Goal: Task Accomplishment & Management: Manage account settings

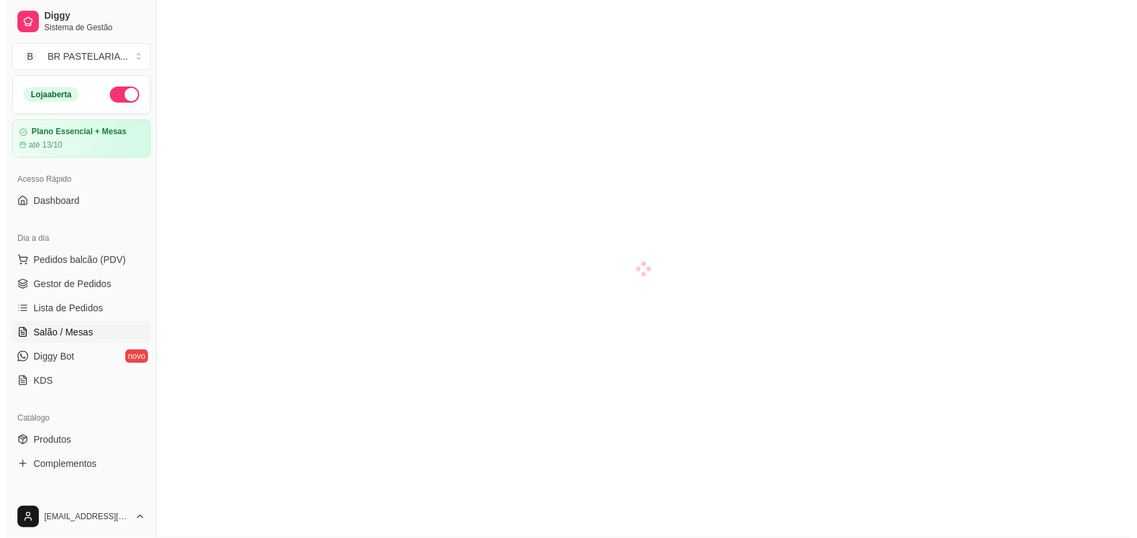
scroll to position [84, 0]
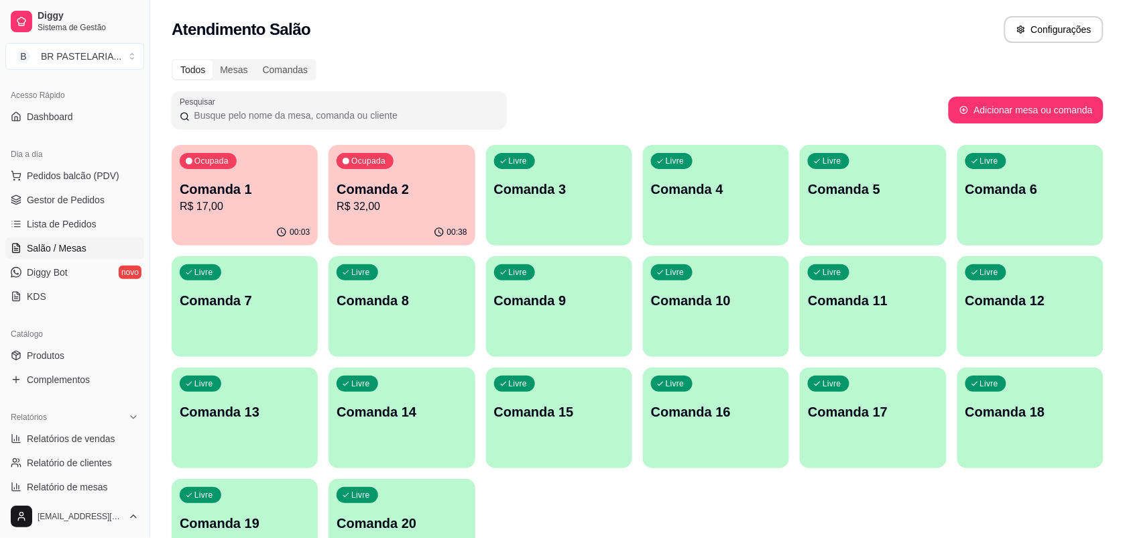
click at [410, 208] on p "R$ 32,00" at bounding box center [401, 206] width 130 height 16
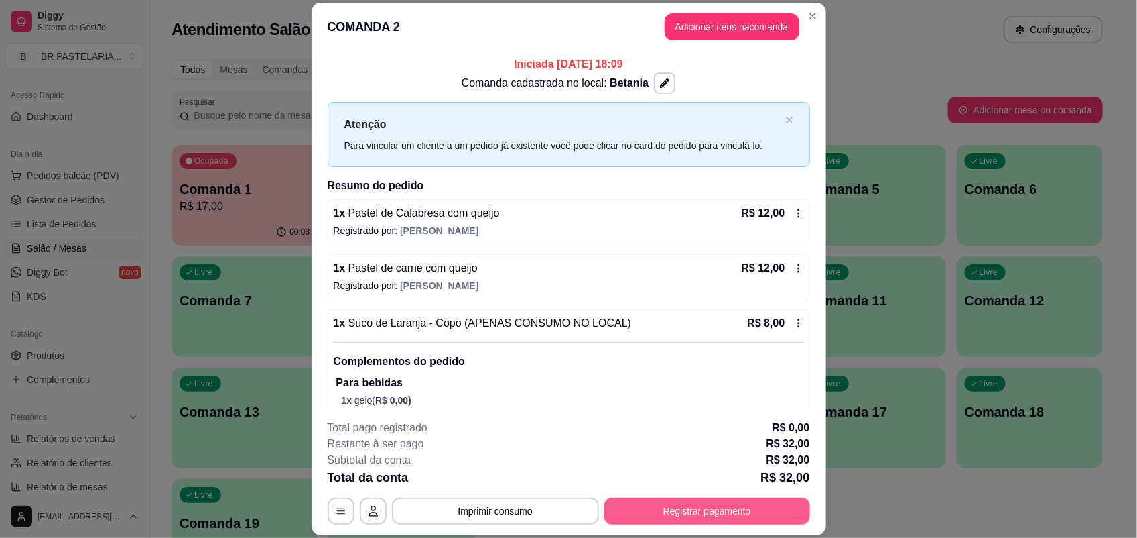
click at [759, 509] on button "Registrar pagamento" at bounding box center [708, 510] width 206 height 27
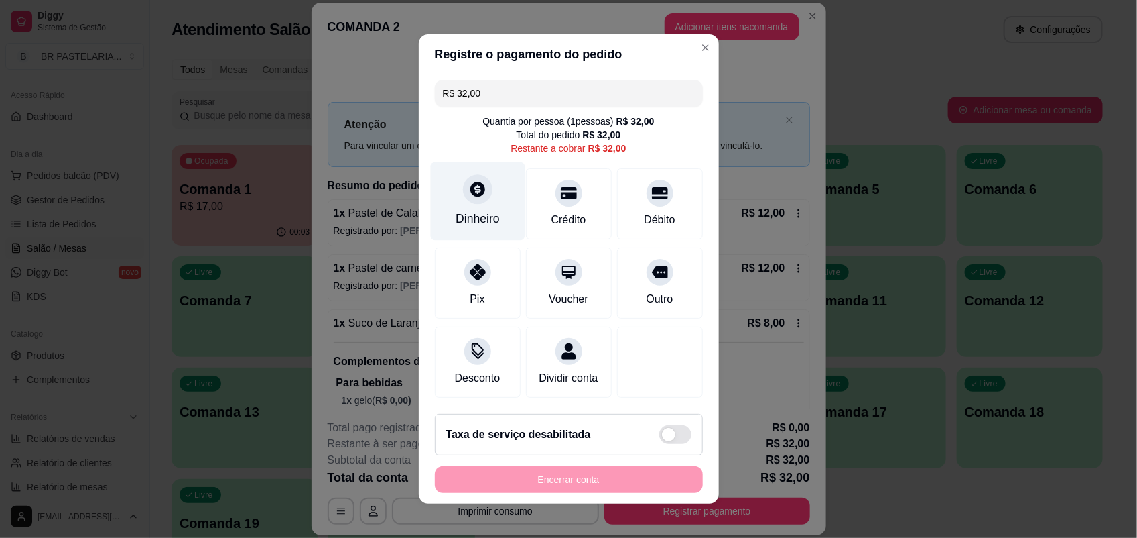
click at [483, 199] on div "Dinheiro" at bounding box center [477, 201] width 95 height 78
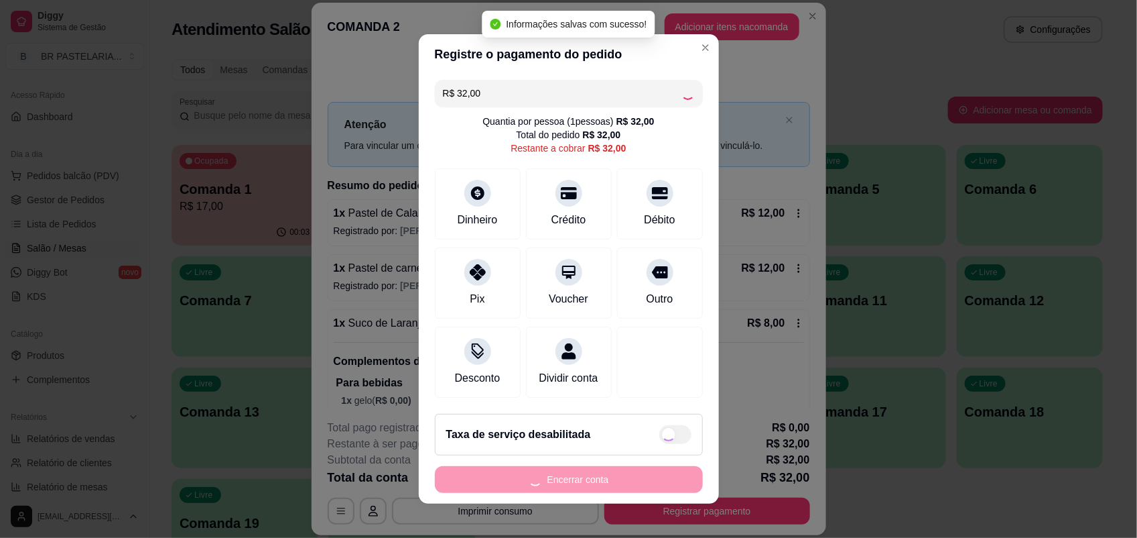
type input "R$ 0,00"
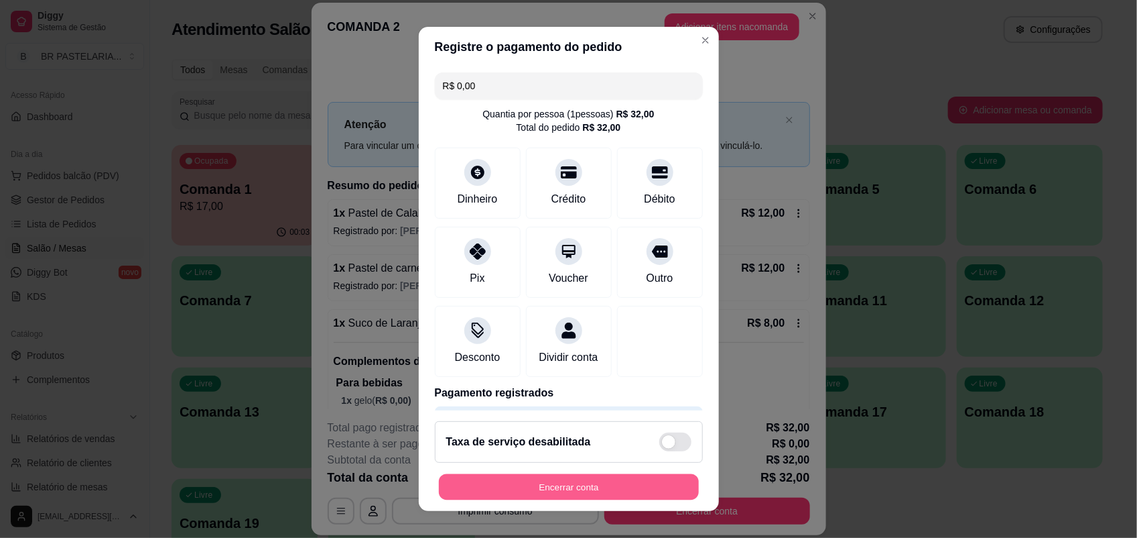
click at [588, 488] on button "Encerrar conta" at bounding box center [569, 487] width 260 height 26
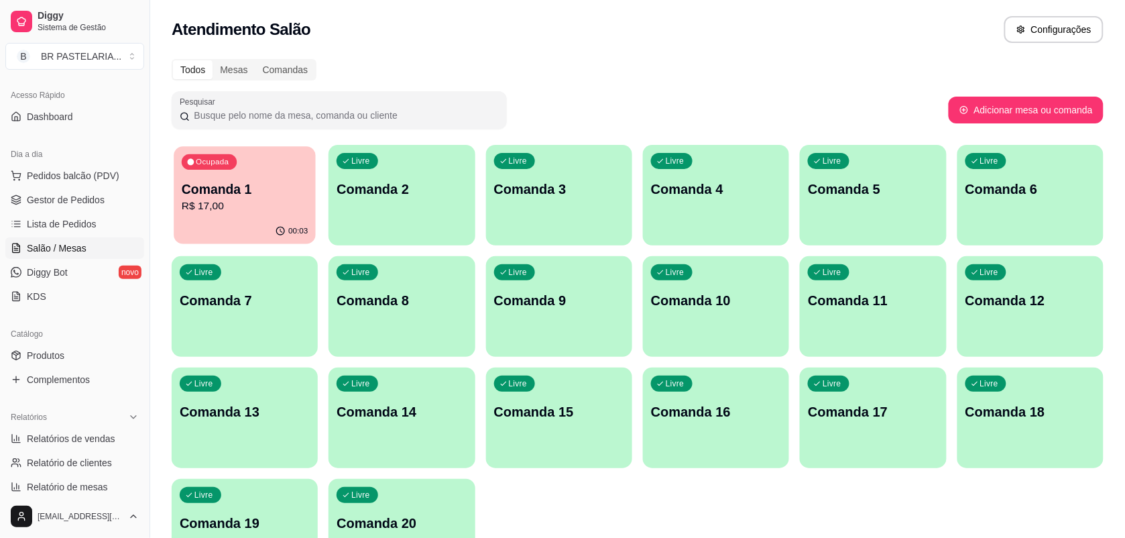
click at [282, 228] on icon "button" at bounding box center [280, 231] width 11 height 11
click at [99, 199] on span "Gestor de Pedidos" at bounding box center [66, 199] width 78 height 13
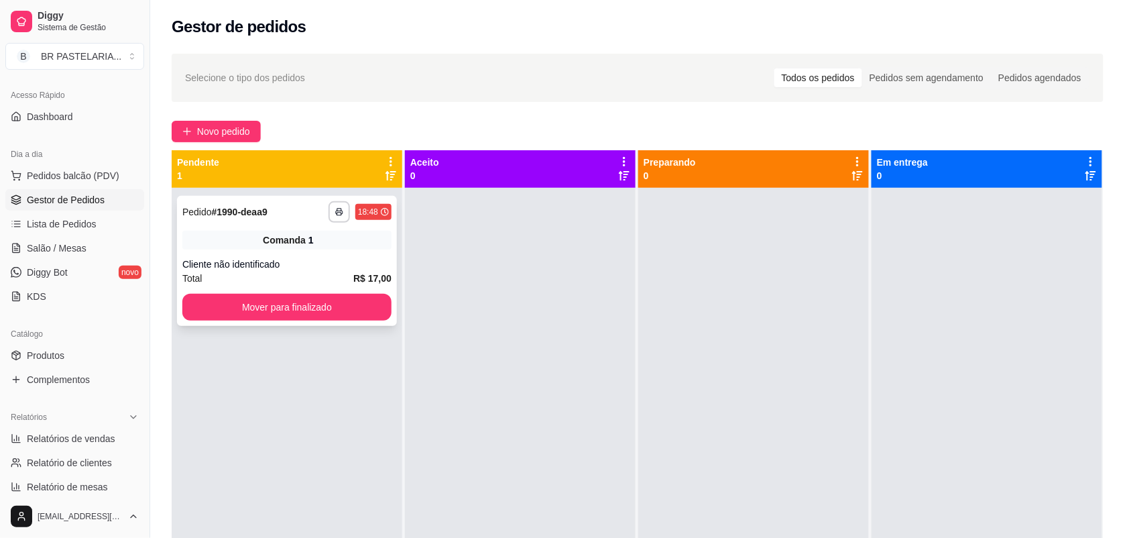
click at [335, 248] on div "Comanda 1" at bounding box center [286, 240] width 209 height 19
click at [68, 225] on span "Lista de Pedidos" at bounding box center [62, 223] width 70 height 13
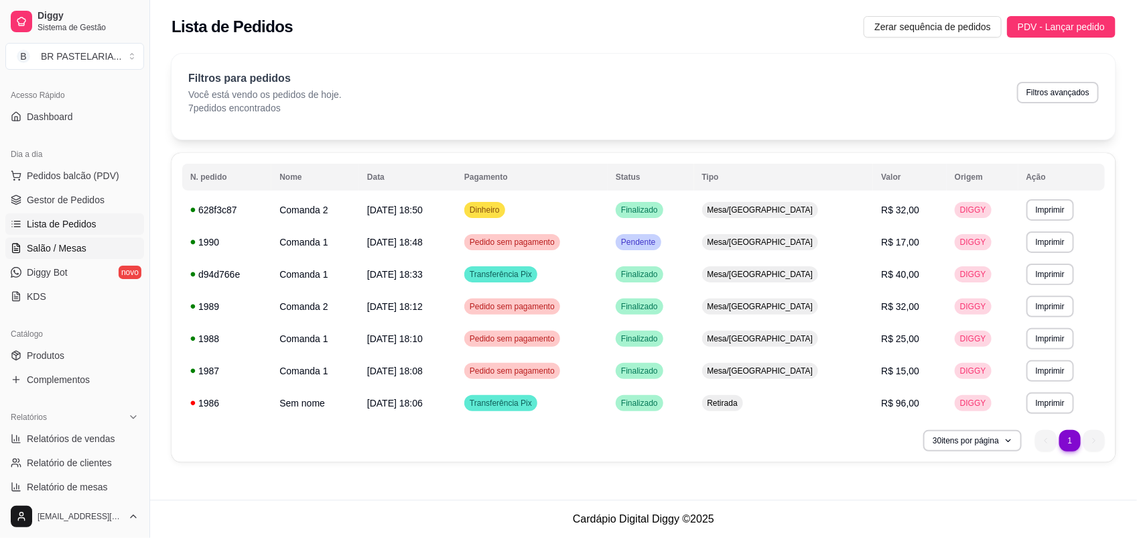
click at [72, 255] on link "Salão / Mesas" at bounding box center [74, 247] width 139 height 21
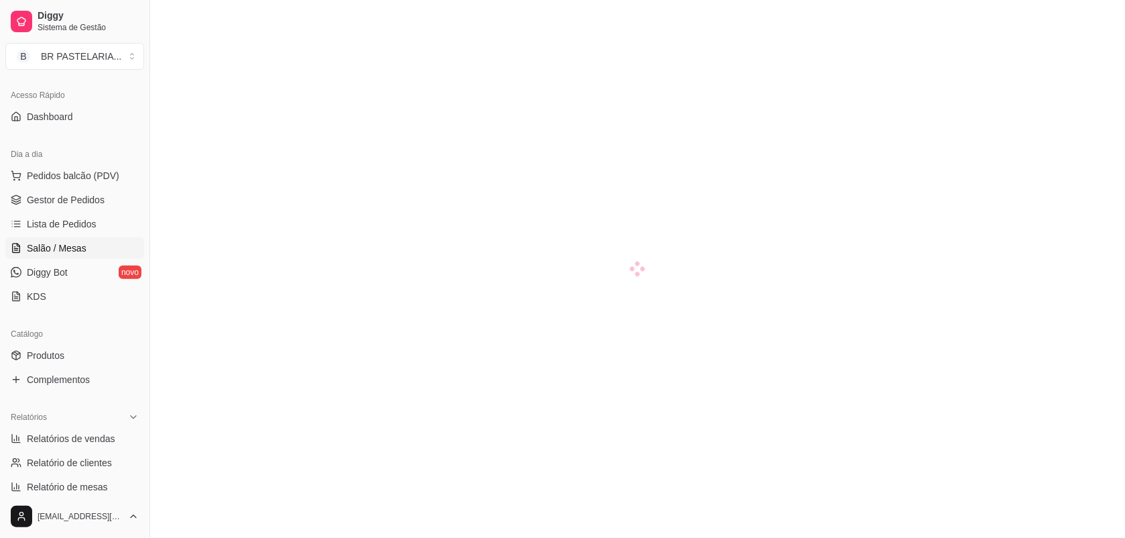
click at [69, 249] on span "Salão / Mesas" at bounding box center [57, 247] width 60 height 13
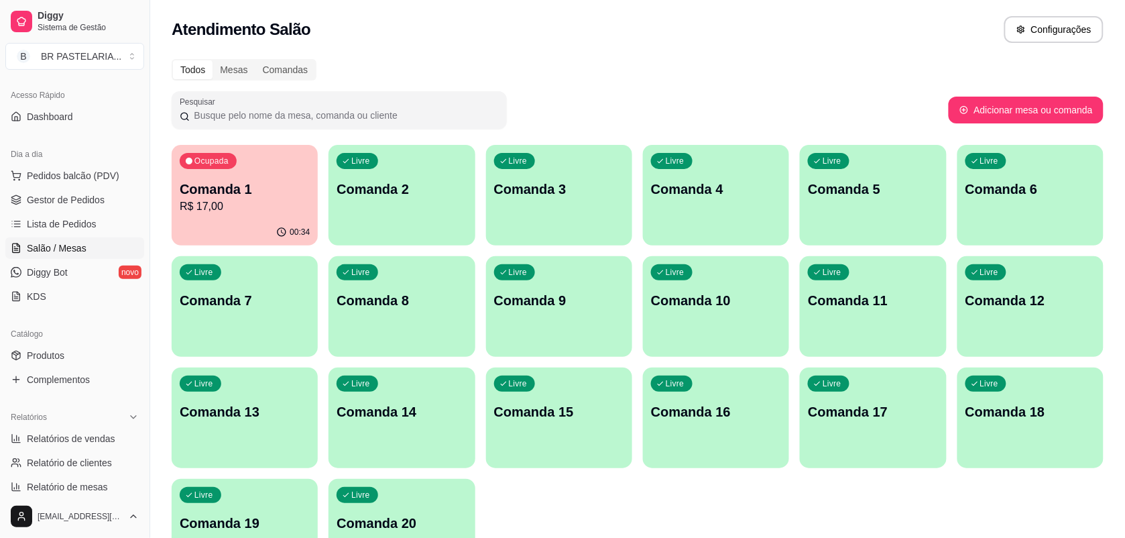
click at [285, 214] on div "Ocupada Comanda 1 R$ 17,00" at bounding box center [245, 182] width 146 height 74
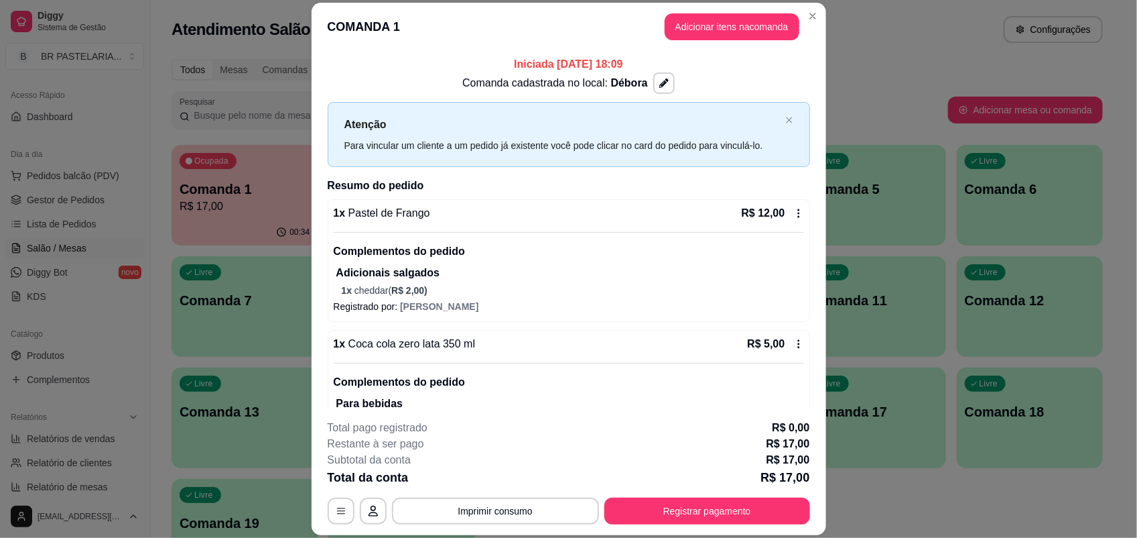
click at [794, 210] on icon at bounding box center [799, 213] width 11 height 11
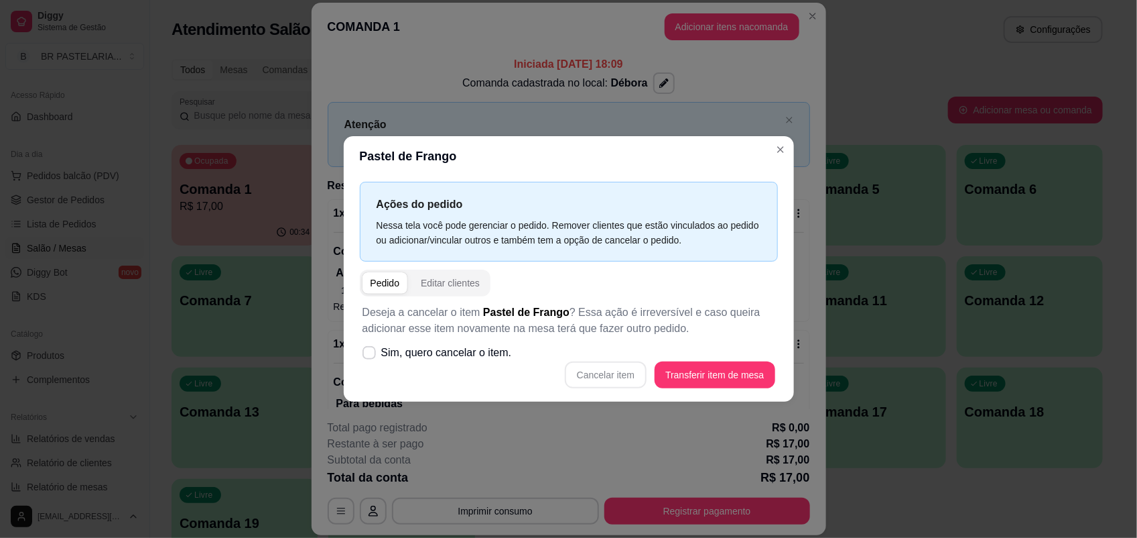
click at [612, 373] on div "Cancelar item Transferir item de mesa" at bounding box center [569, 374] width 413 height 27
click at [375, 353] on span at bounding box center [369, 352] width 13 height 13
click at [371, 355] on input "Sim, quero cancelar o item." at bounding box center [366, 359] width 9 height 9
checkbox input "true"
click at [601, 377] on button "Cancelar item" at bounding box center [606, 374] width 82 height 27
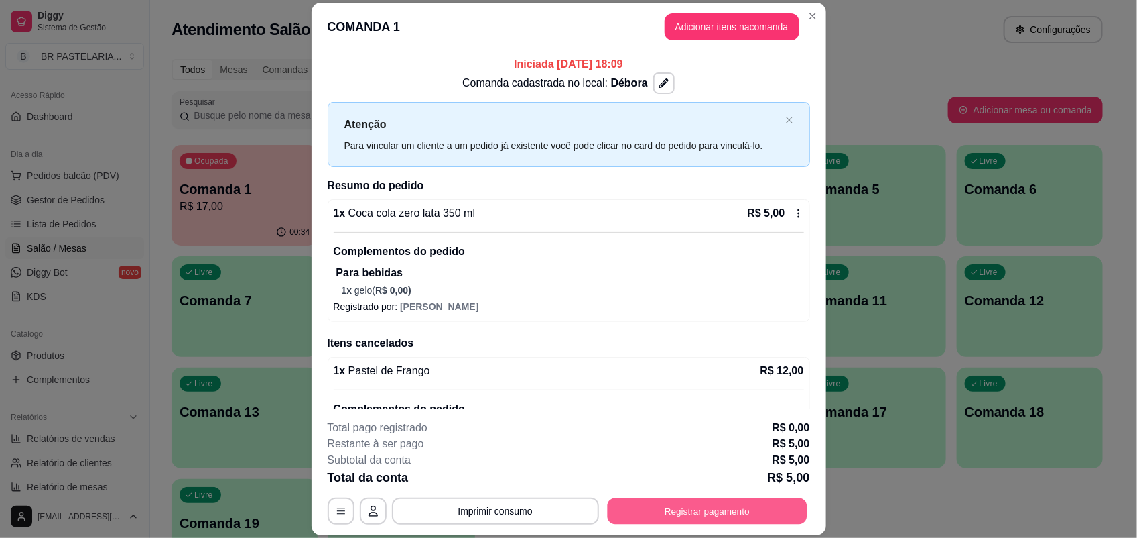
click at [732, 507] on button "Registrar pagamento" at bounding box center [707, 511] width 200 height 26
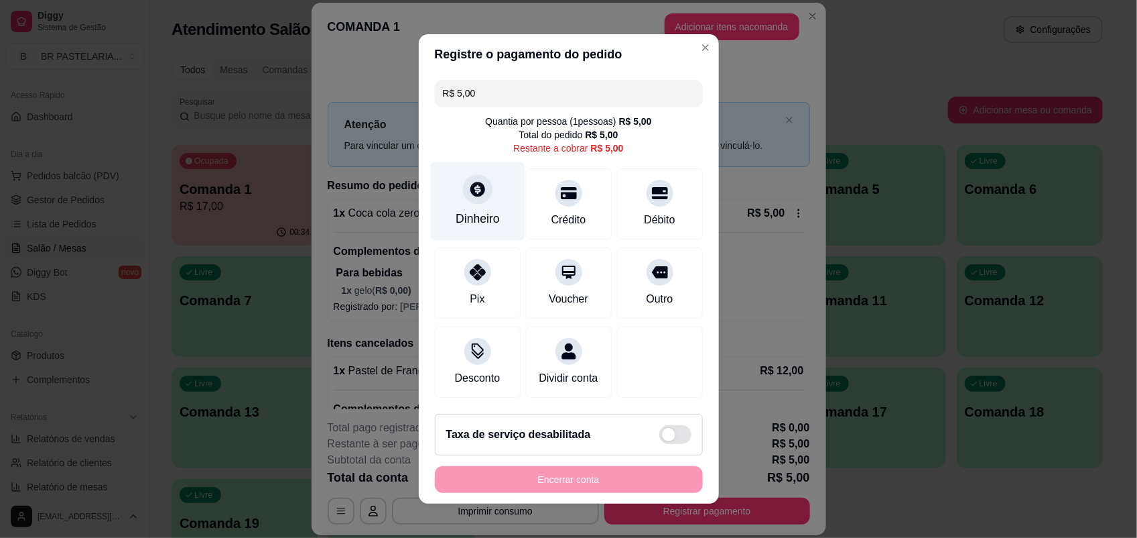
click at [447, 201] on div "Dinheiro" at bounding box center [477, 201] width 95 height 78
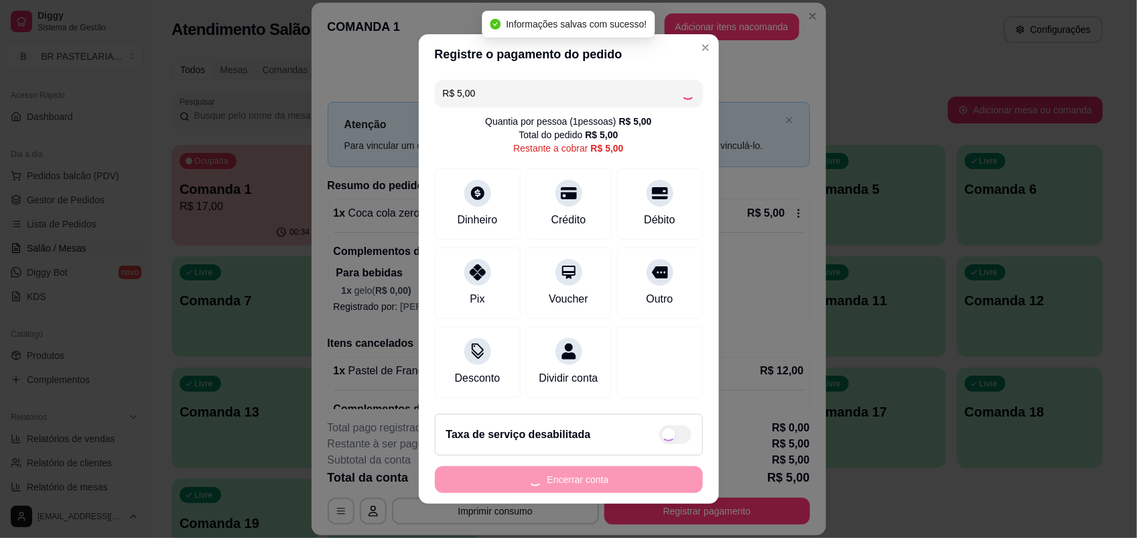
type input "R$ 0,00"
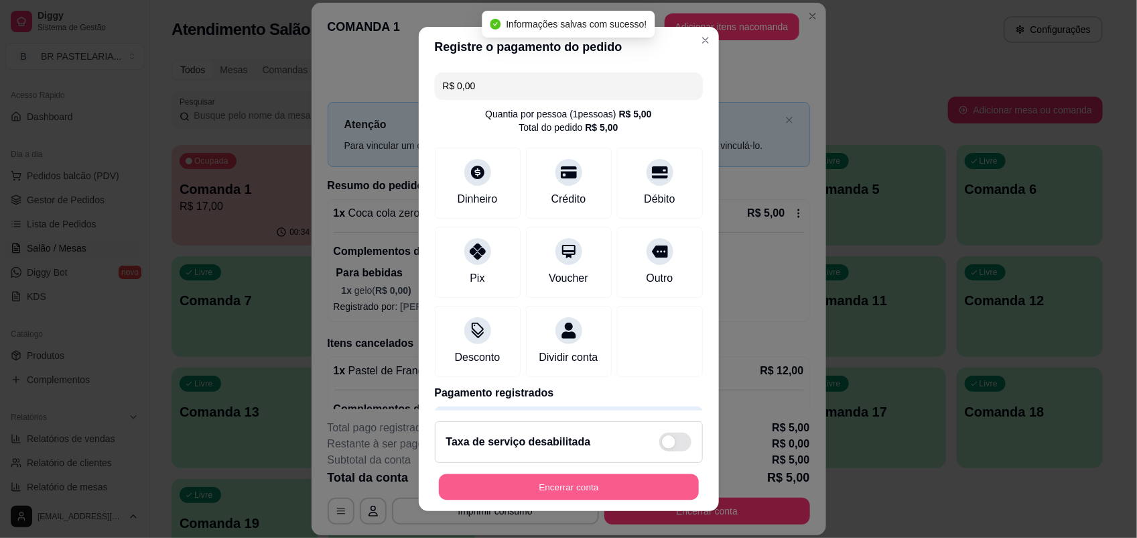
click at [658, 477] on button "Encerrar conta" at bounding box center [569, 487] width 260 height 26
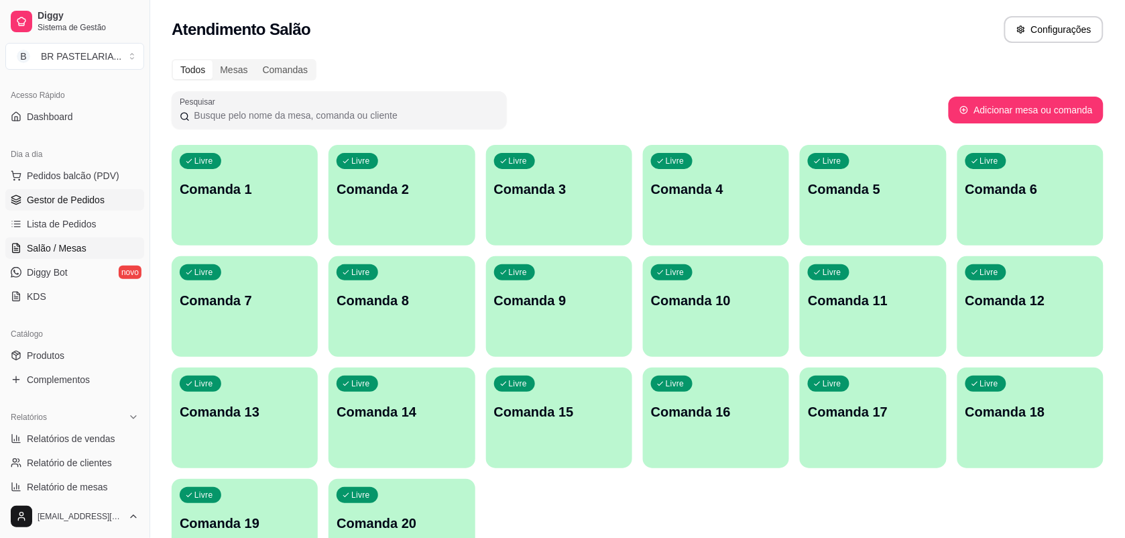
click at [52, 198] on span "Gestor de Pedidos" at bounding box center [66, 199] width 78 height 13
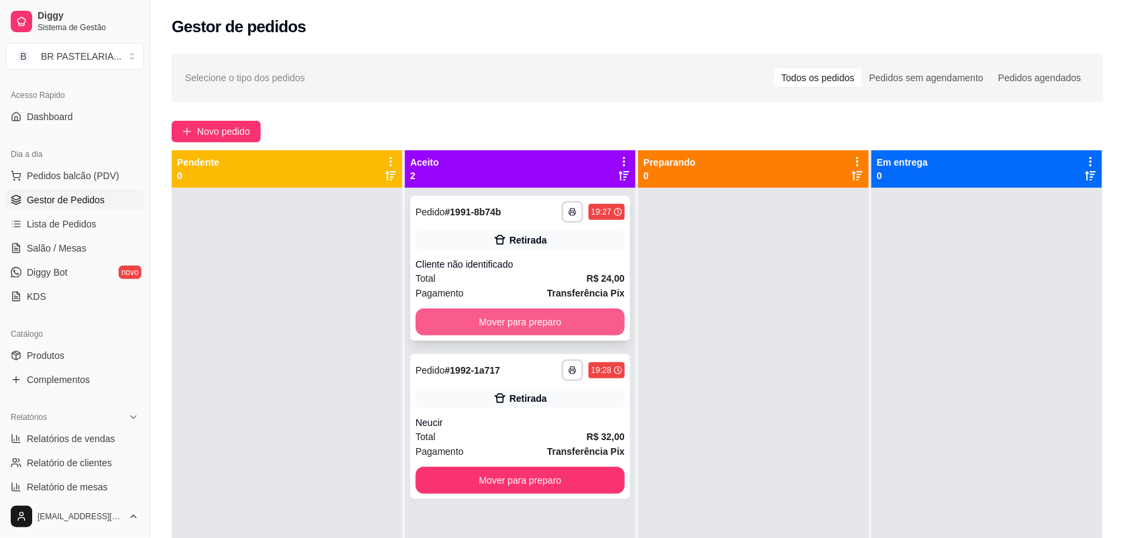
click at [507, 316] on button "Mover para preparo" at bounding box center [520, 321] width 209 height 27
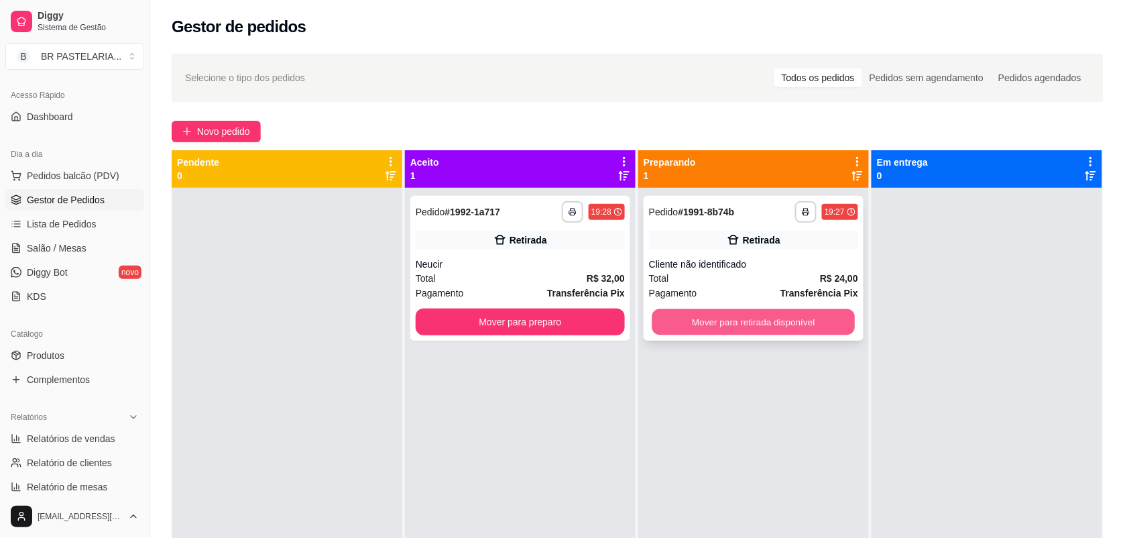
click at [671, 319] on button "Mover para retirada disponível" at bounding box center [753, 322] width 203 height 26
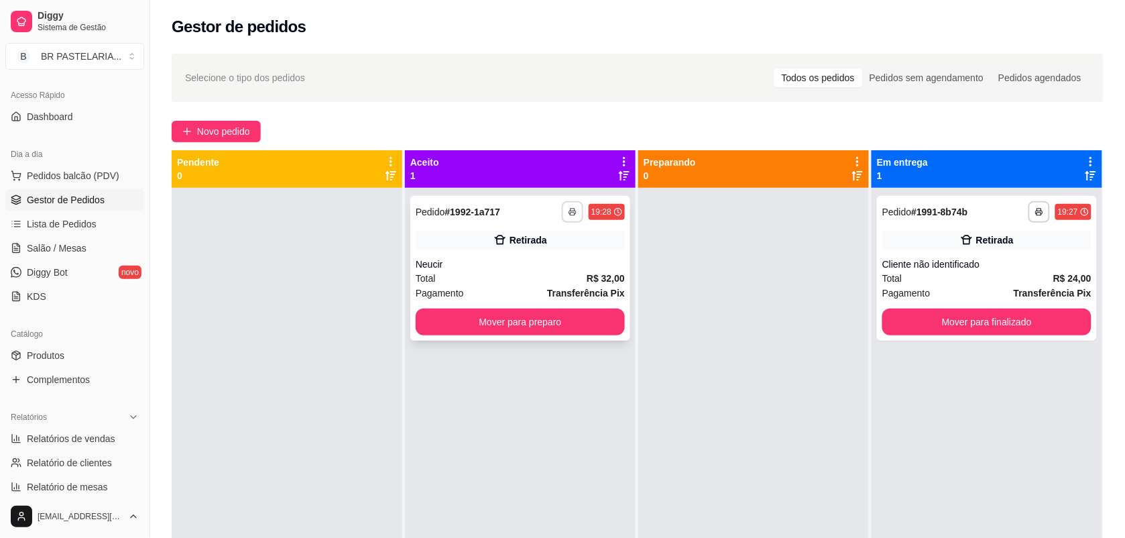
click at [570, 214] on icon "button" at bounding box center [572, 212] width 8 height 8
click at [546, 259] on button "IMPRESSORA" at bounding box center [531, 258] width 97 height 21
click at [1011, 253] on div "**********" at bounding box center [987, 268] width 220 height 145
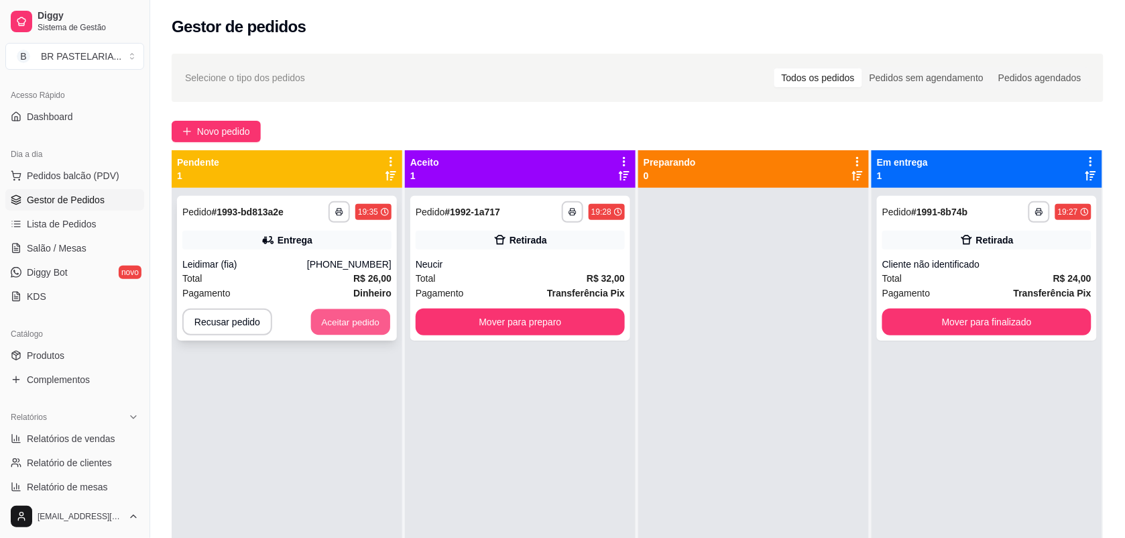
click at [329, 320] on button "Aceitar pedido" at bounding box center [350, 322] width 79 height 26
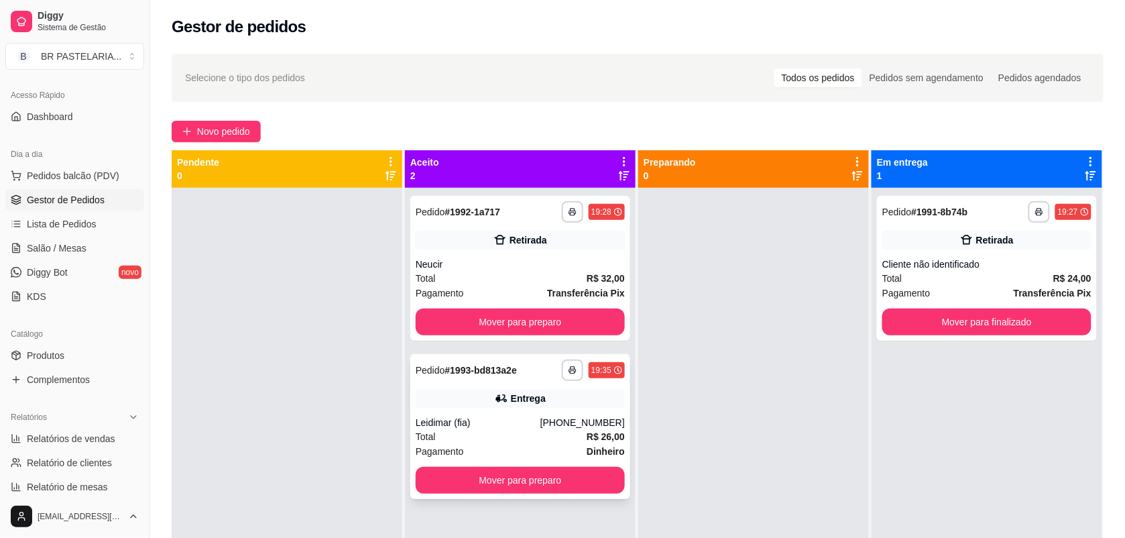
click at [485, 408] on div "**********" at bounding box center [520, 426] width 220 height 145
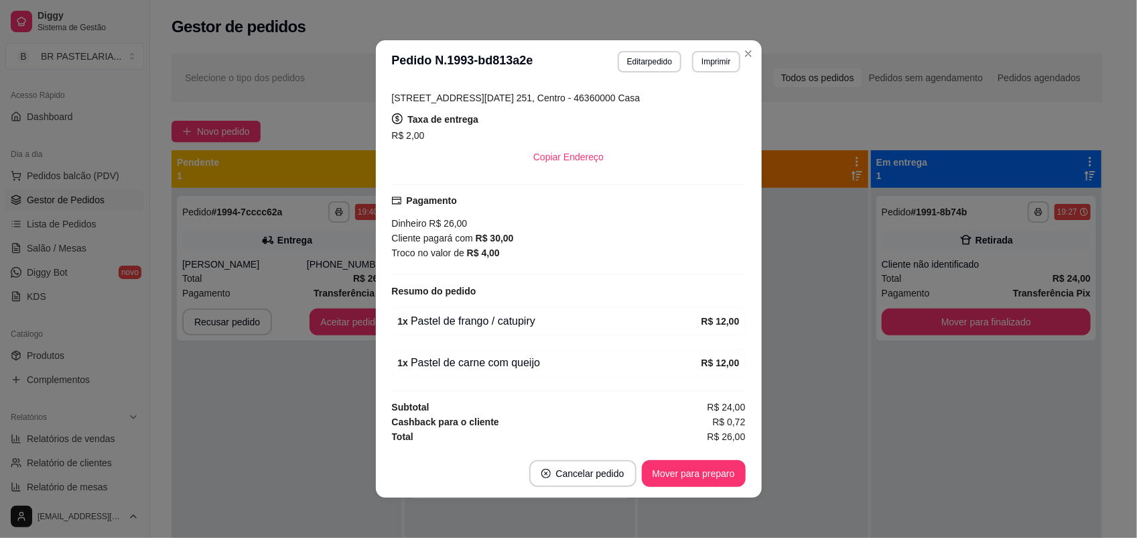
scroll to position [2, 0]
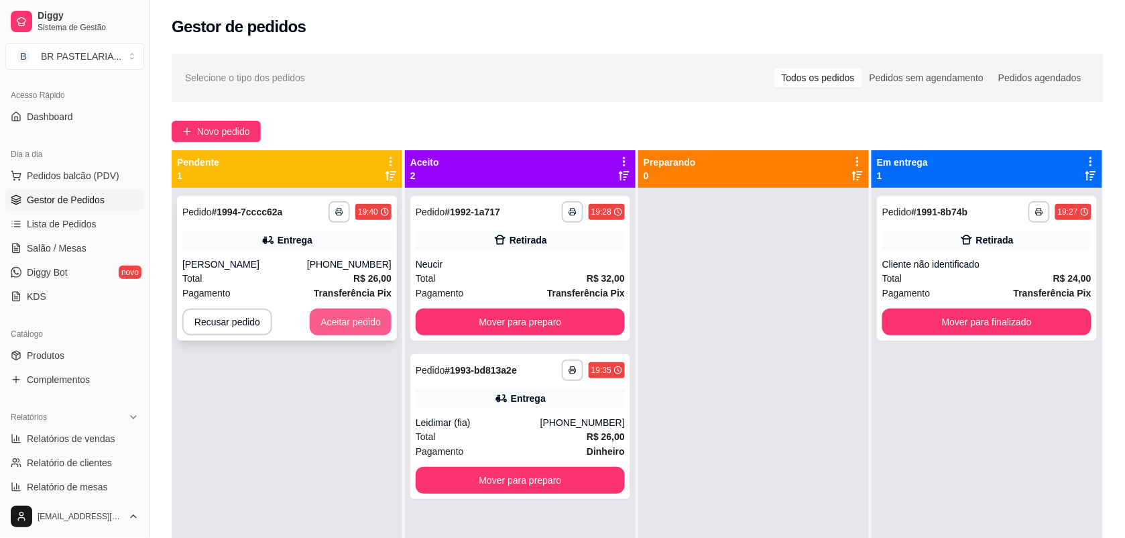
click at [377, 329] on button "Aceitar pedido" at bounding box center [351, 321] width 82 height 27
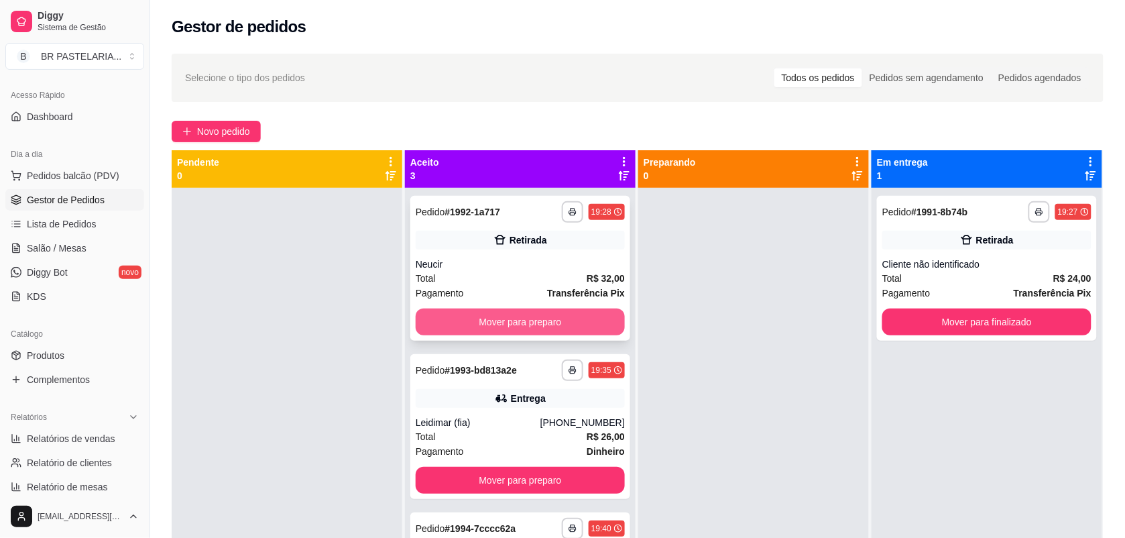
click at [466, 318] on button "Mover para preparo" at bounding box center [520, 321] width 209 height 27
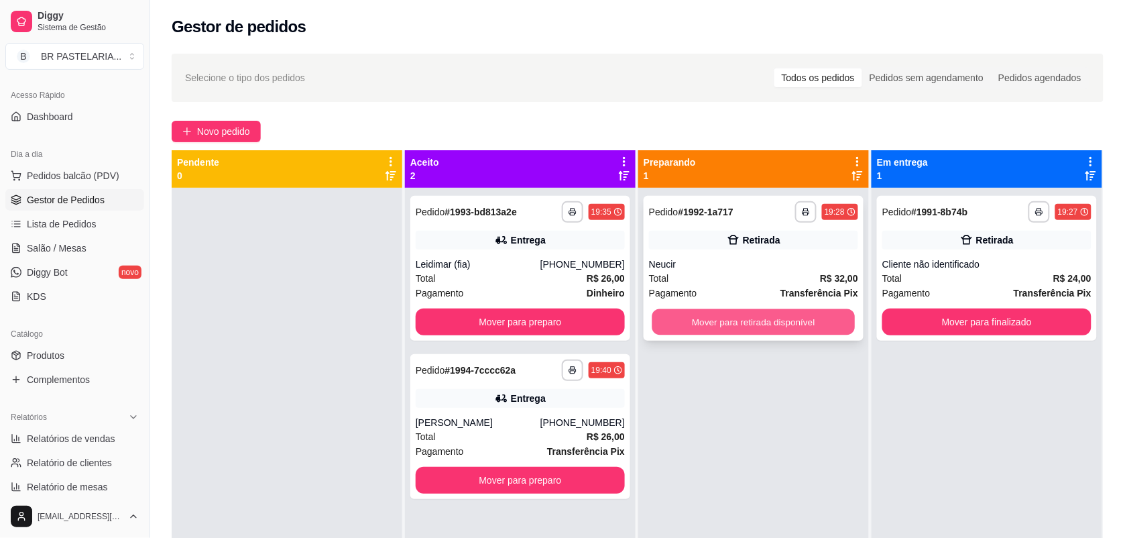
click at [757, 315] on button "Mover para retirada disponível" at bounding box center [753, 322] width 203 height 26
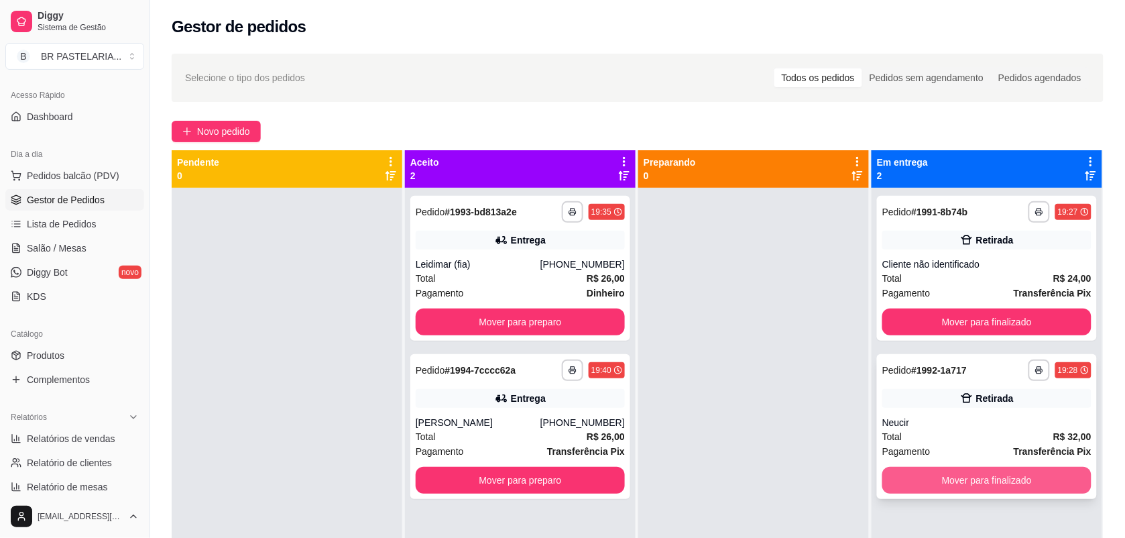
click at [1029, 470] on button "Mover para finalizado" at bounding box center [986, 480] width 209 height 27
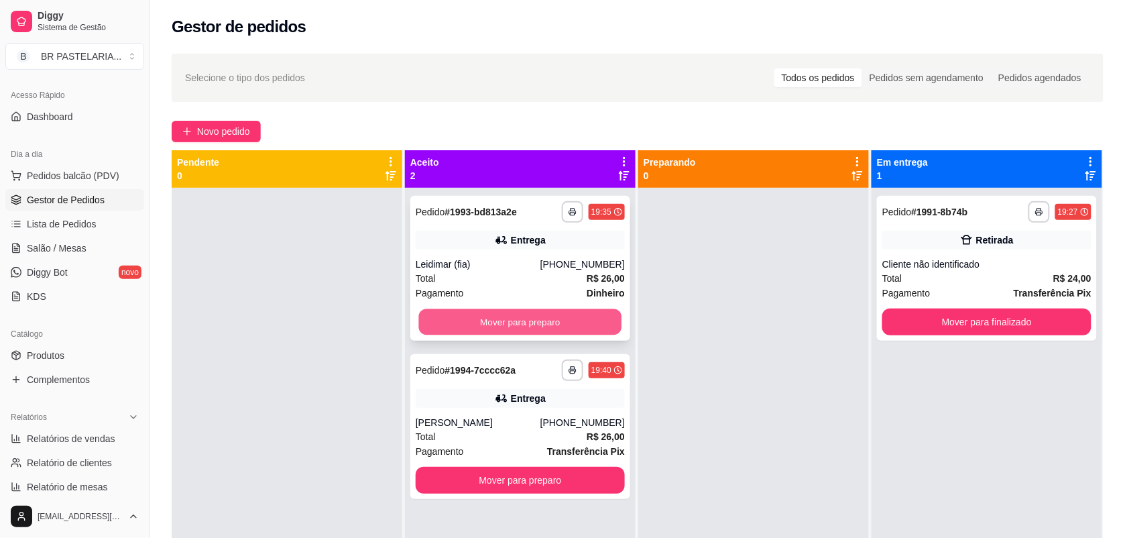
click at [524, 322] on button "Mover para preparo" at bounding box center [520, 322] width 203 height 26
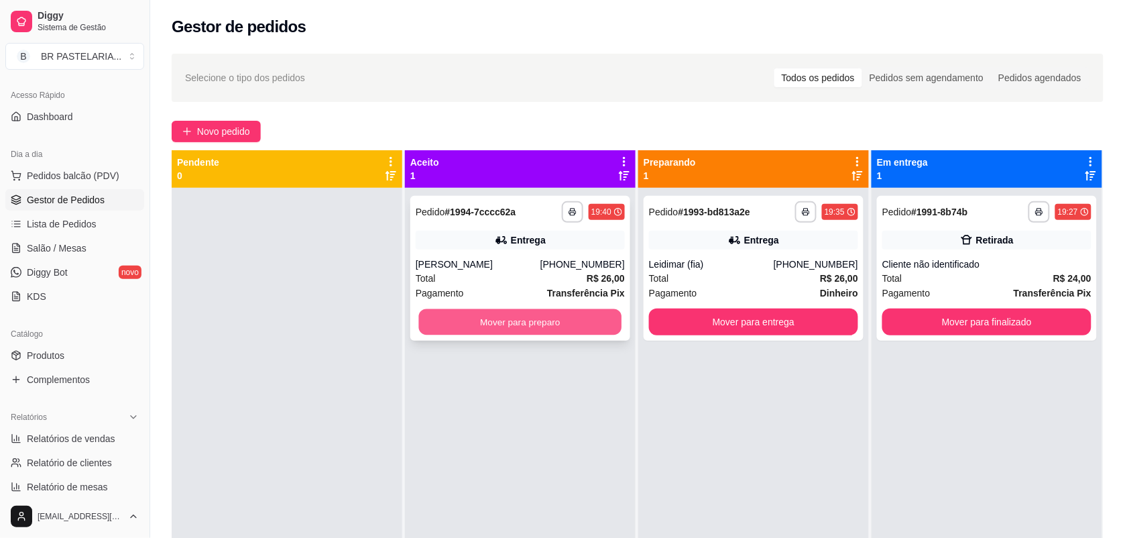
click at [615, 327] on button "Mover para preparo" at bounding box center [520, 322] width 203 height 26
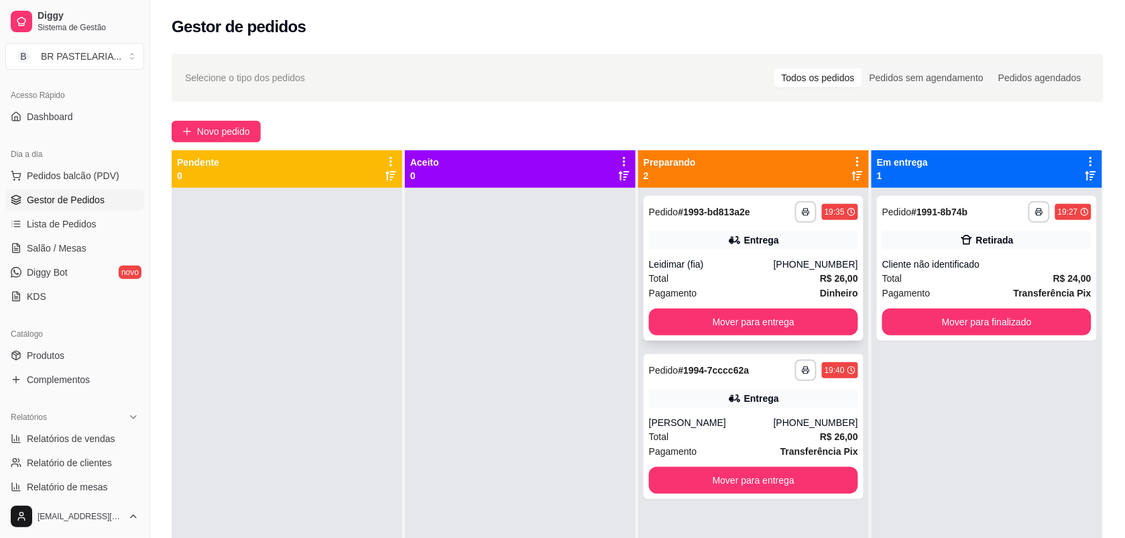
click at [785, 235] on div "Entrega" at bounding box center [753, 240] width 209 height 19
click at [735, 229] on div "**********" at bounding box center [753, 268] width 220 height 145
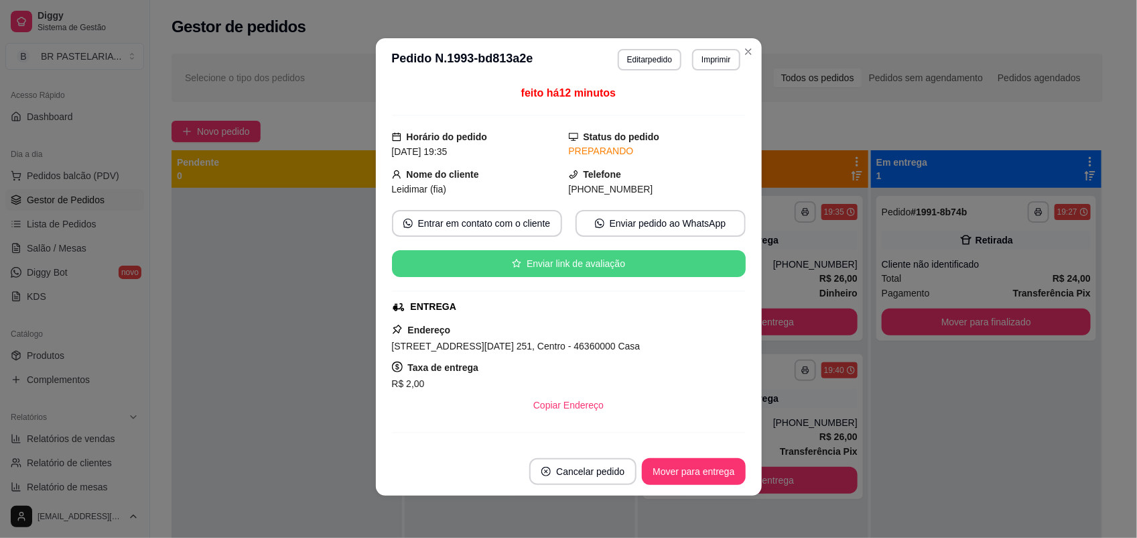
scroll to position [0, 0]
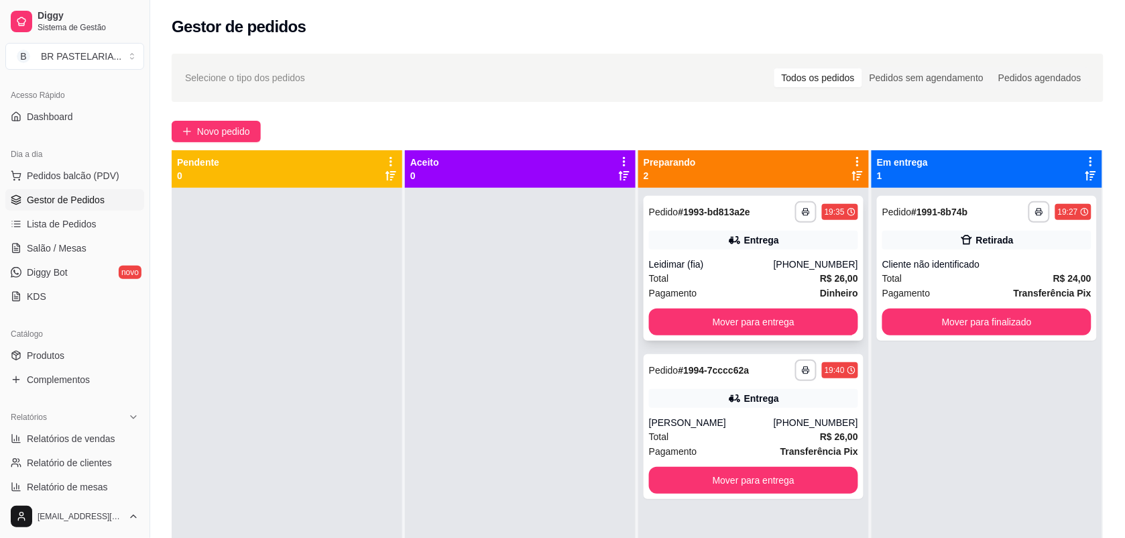
click at [729, 243] on icon at bounding box center [733, 240] width 9 height 8
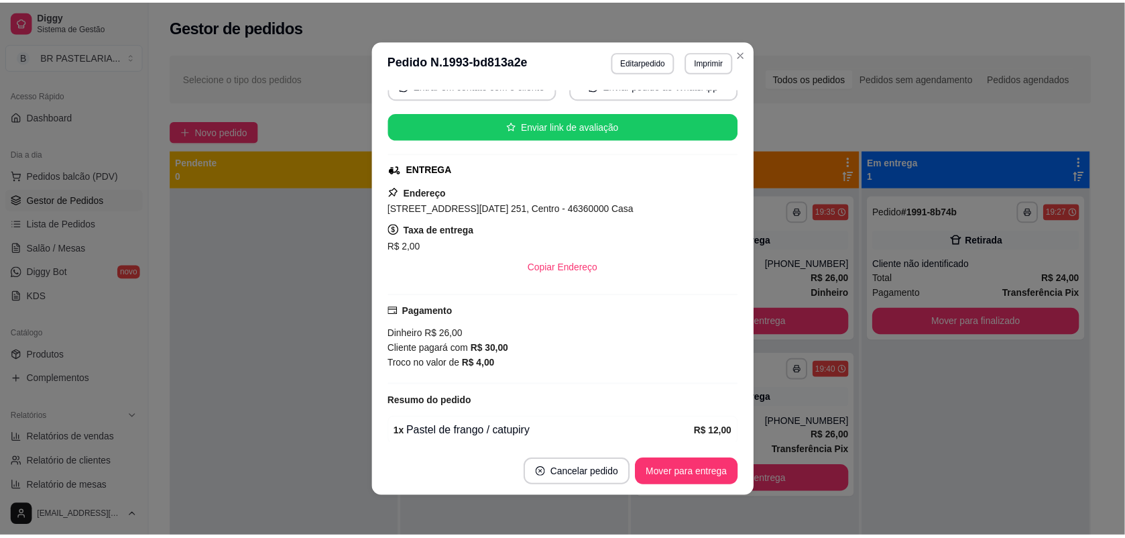
scroll to position [168, 0]
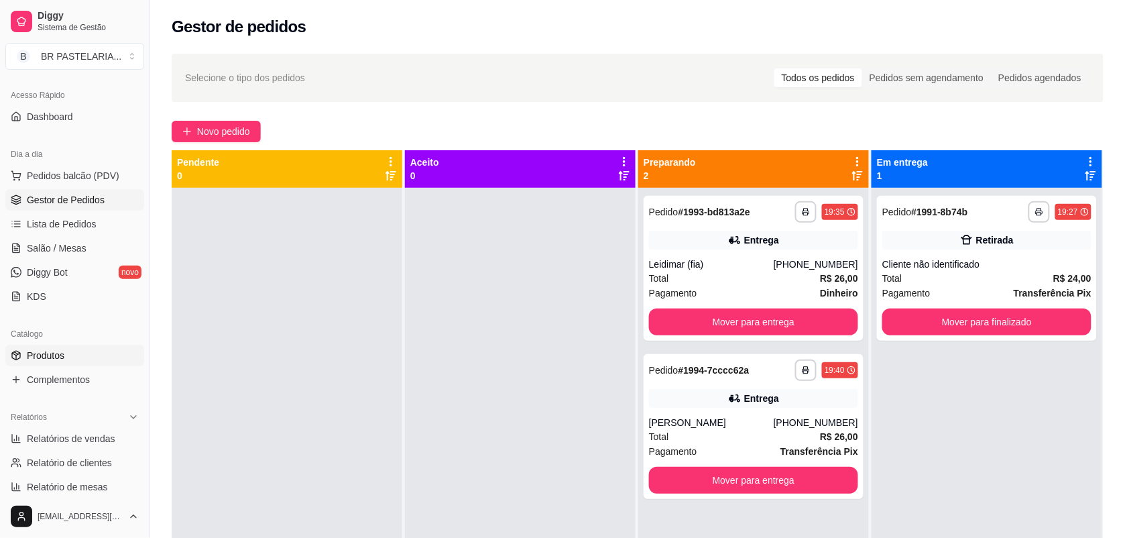
click at [64, 364] on link "Produtos" at bounding box center [74, 355] width 139 height 21
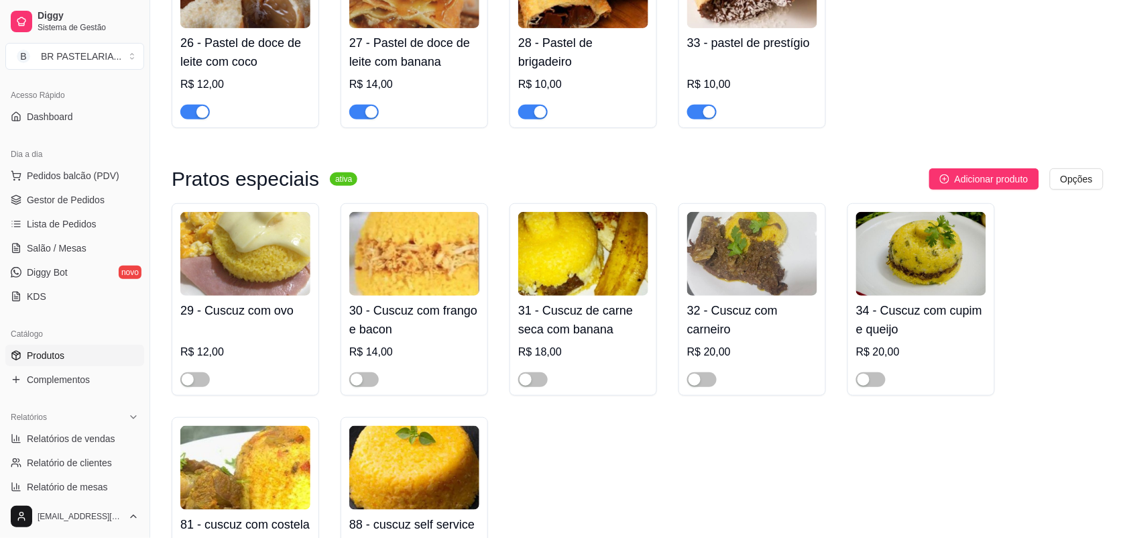
scroll to position [1759, 0]
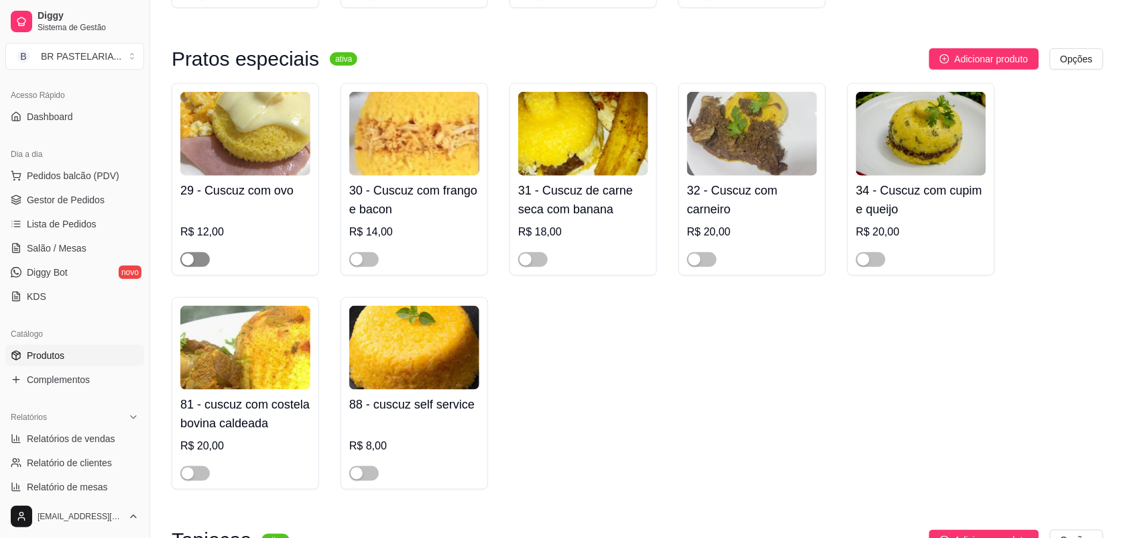
click at [201, 267] on span "button" at bounding box center [194, 259] width 29 height 15
click at [365, 267] on span "button" at bounding box center [363, 259] width 29 height 15
click at [540, 267] on span "button" at bounding box center [532, 259] width 29 height 15
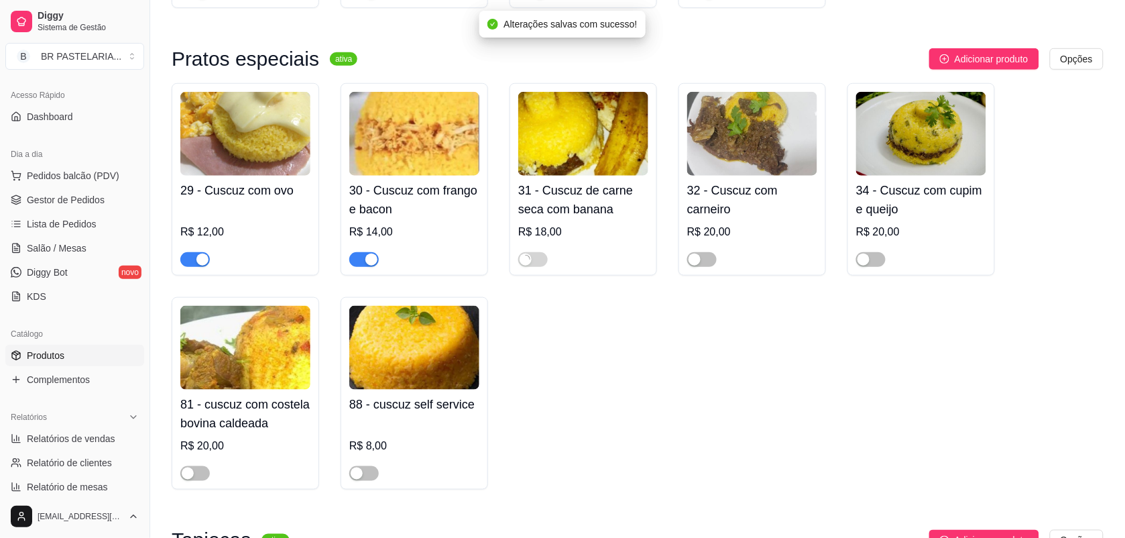
drag, startPoint x: 698, startPoint y: 271, endPoint x: 722, endPoint y: 269, distance: 23.5
click at [699, 265] on div "button" at bounding box center [694, 259] width 12 height 12
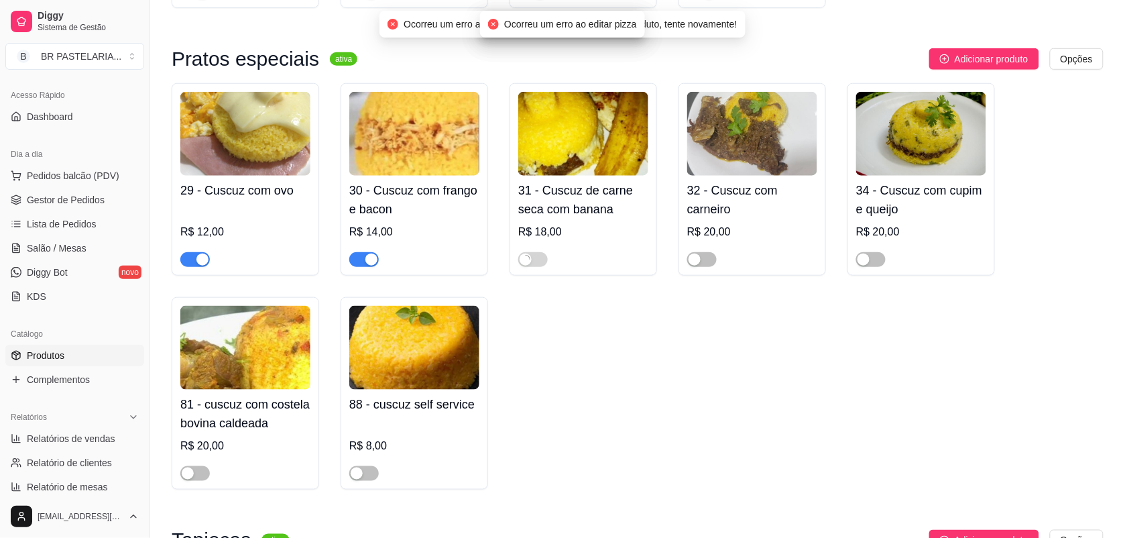
drag, startPoint x: 865, startPoint y: 273, endPoint x: 843, endPoint y: 309, distance: 41.8
click at [865, 265] on div "button" at bounding box center [863, 259] width 12 height 12
click at [355, 478] on div at bounding box center [363, 472] width 29 height 16
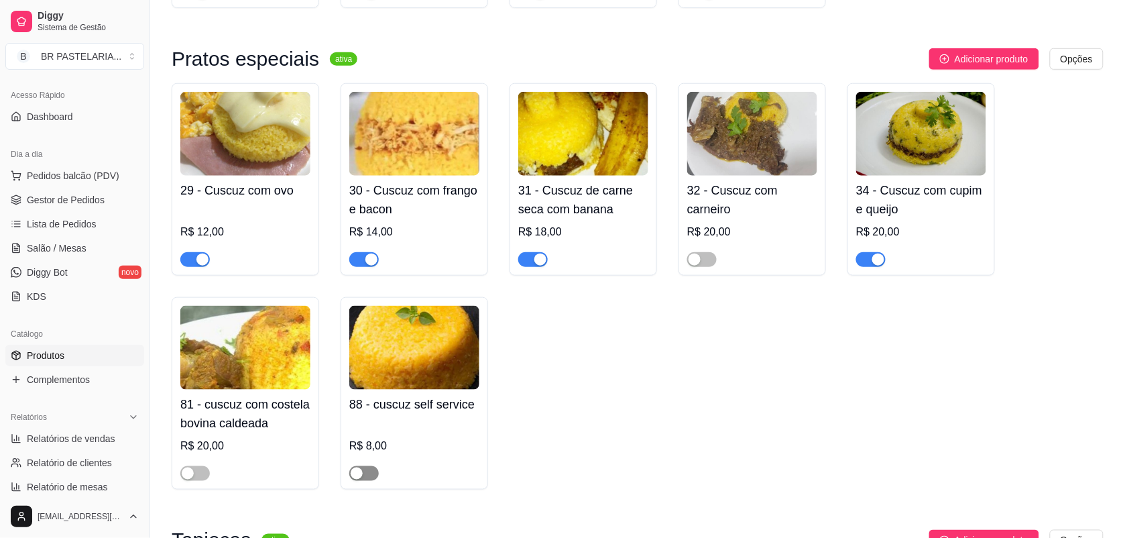
click at [363, 481] on button "button" at bounding box center [363, 473] width 29 height 15
click at [193, 479] on div "button" at bounding box center [188, 473] width 12 height 12
